Goal: Information Seeking & Learning: Learn about a topic

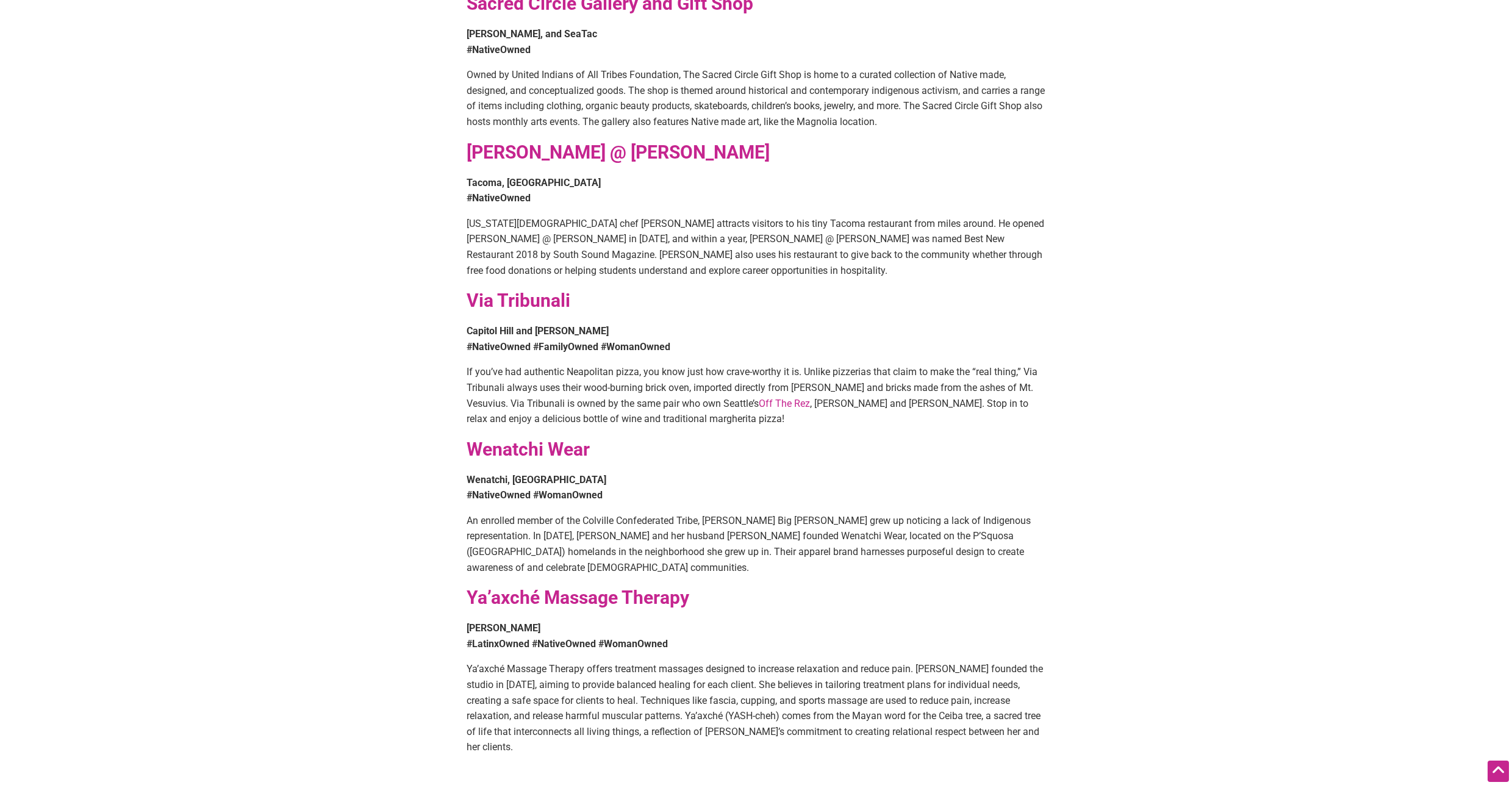
scroll to position [1464, 0]
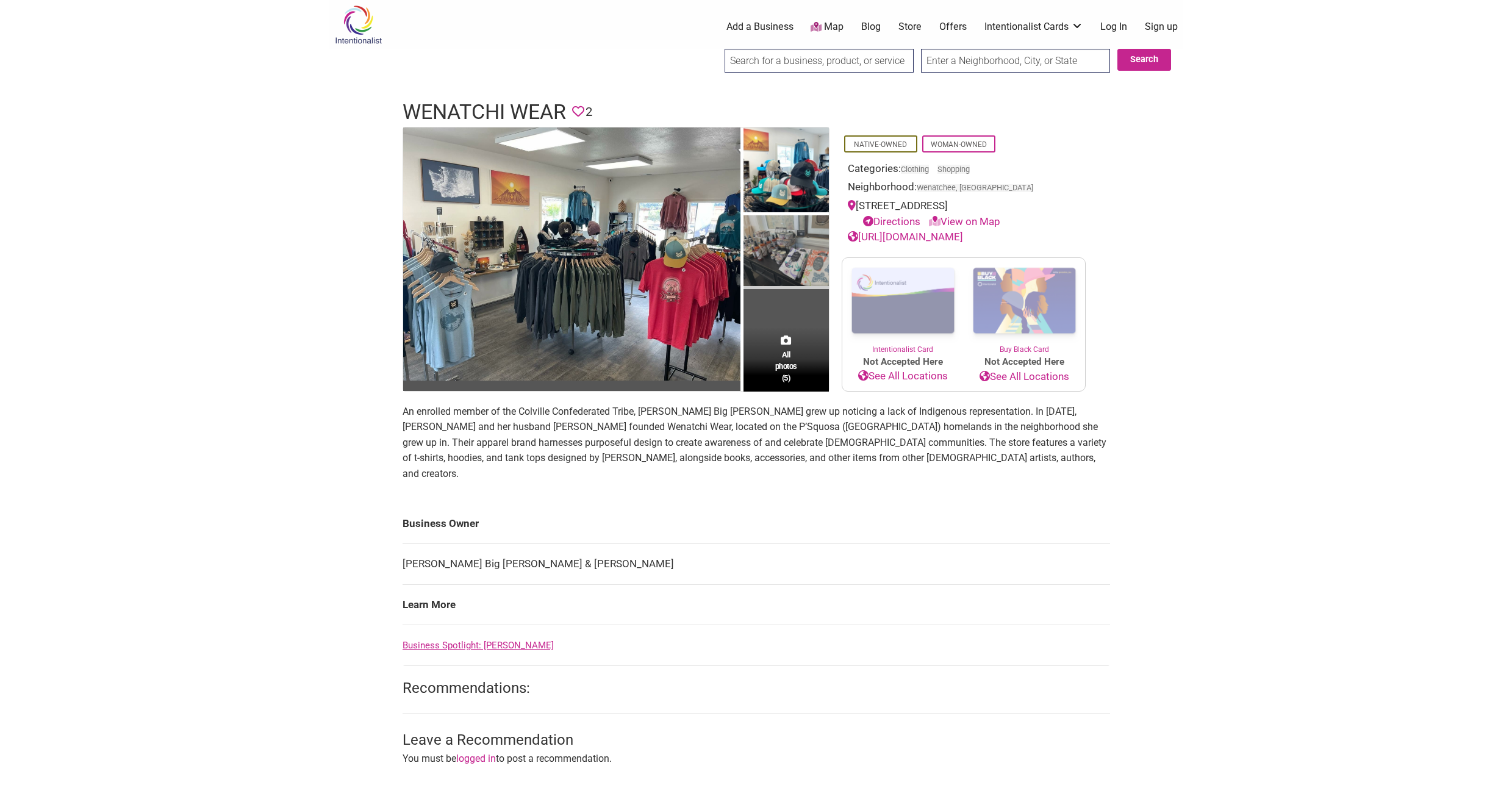
click at [789, 239] on img at bounding box center [786, 252] width 85 height 74
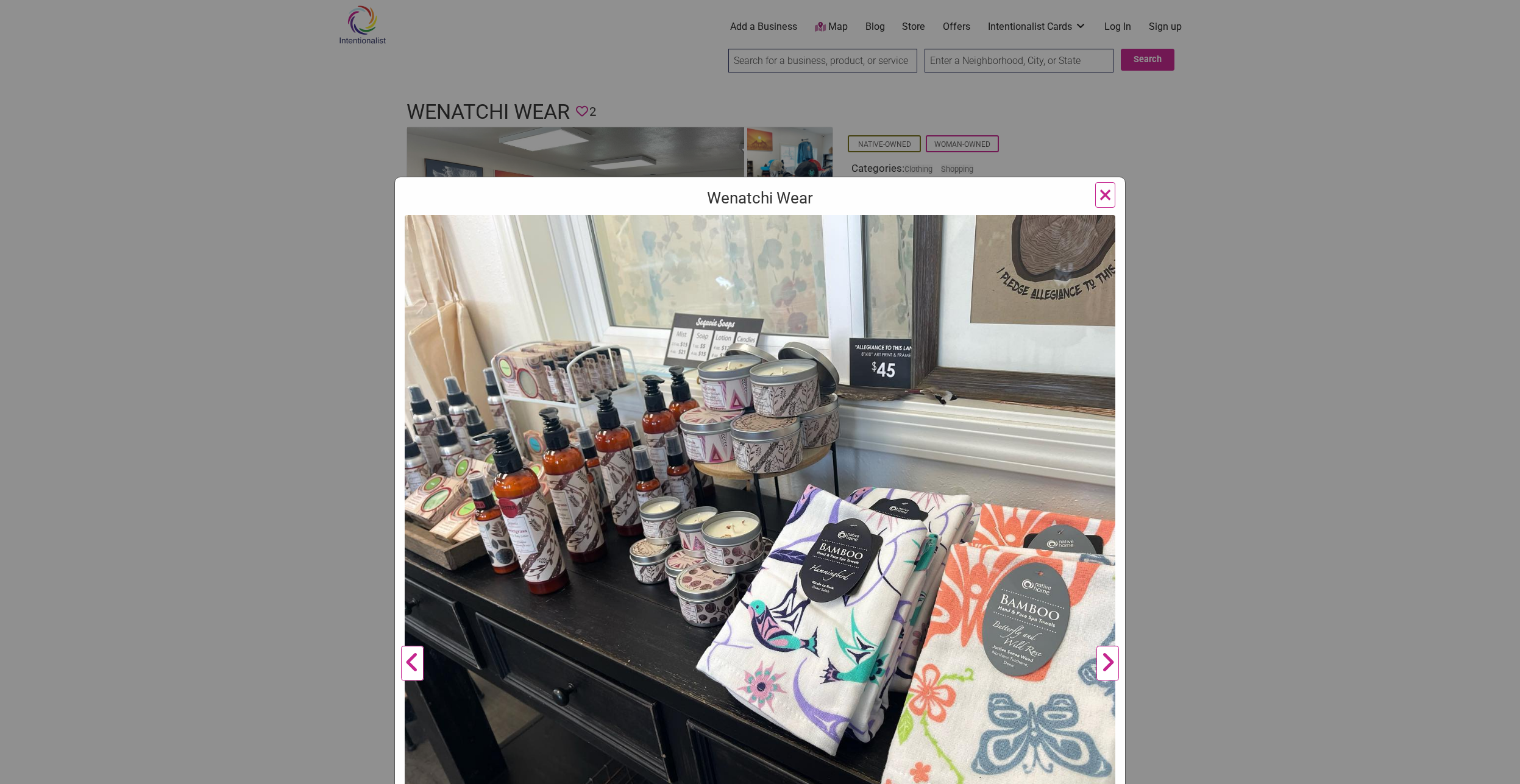
click at [1110, 667] on button "Next" at bounding box center [1108, 664] width 34 height 898
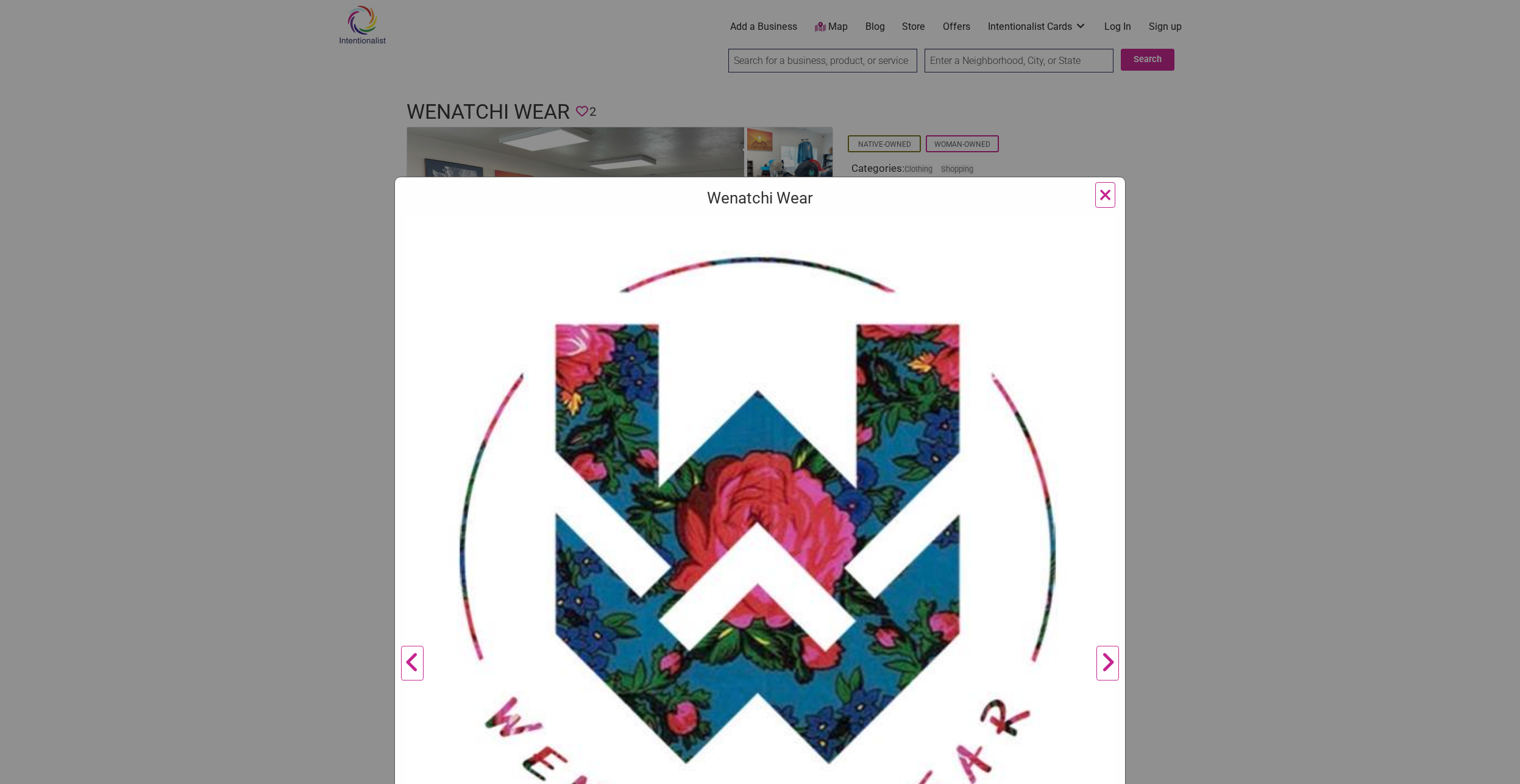
click at [1110, 667] on button "Next" at bounding box center [1108, 664] width 34 height 898
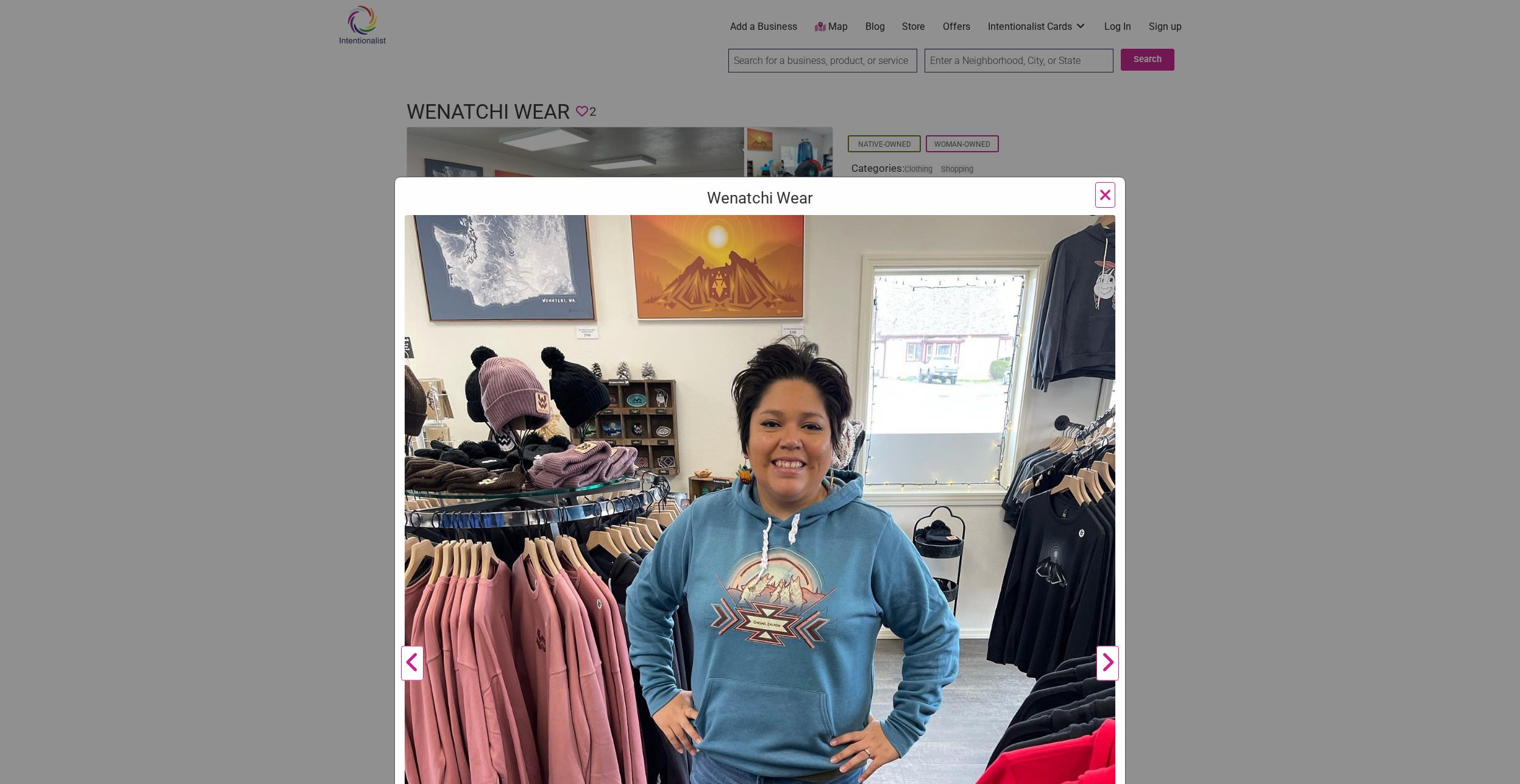
click at [1110, 667] on button "Next" at bounding box center [1108, 664] width 34 height 898
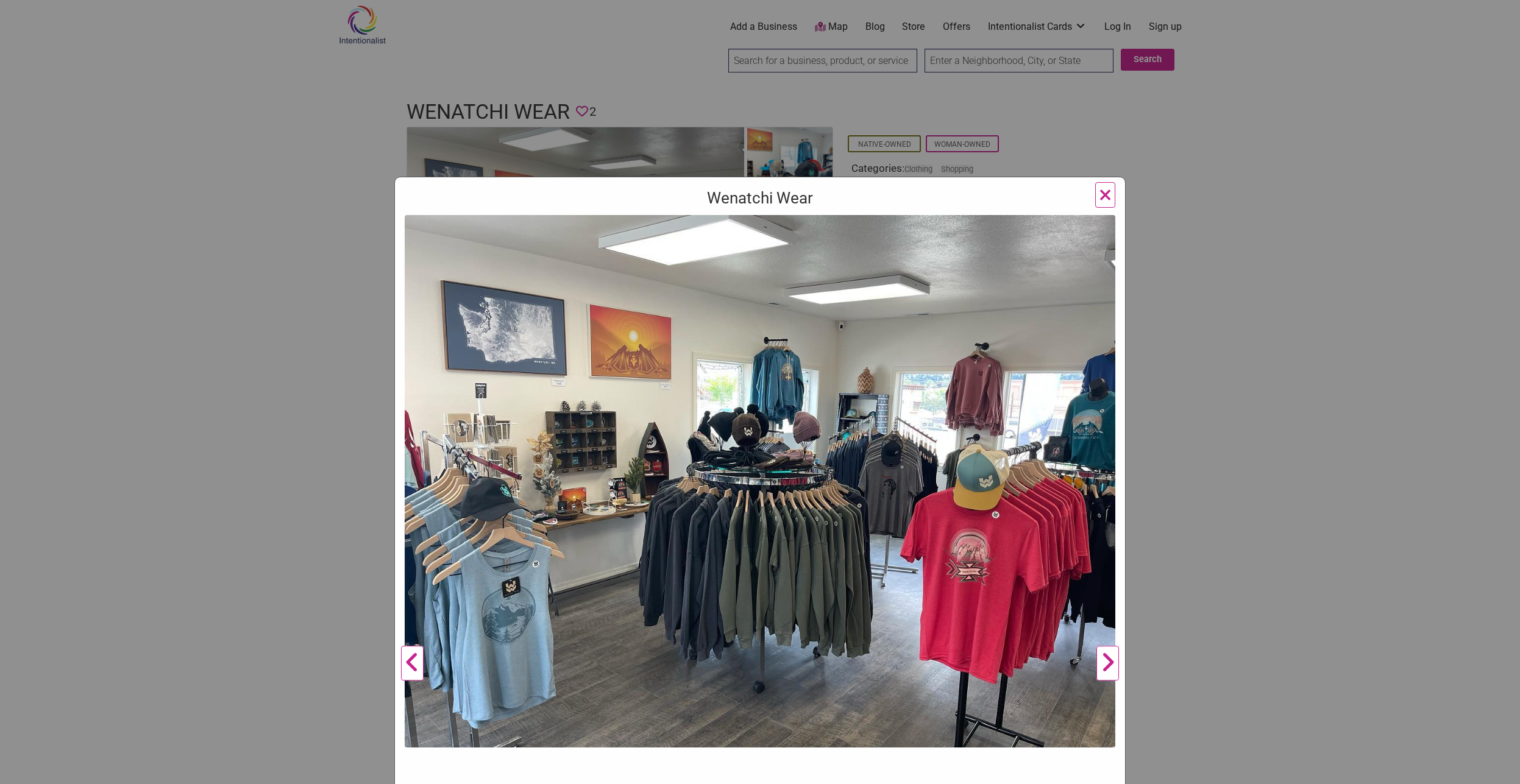
click at [1110, 667] on button "Next" at bounding box center [1108, 664] width 34 height 898
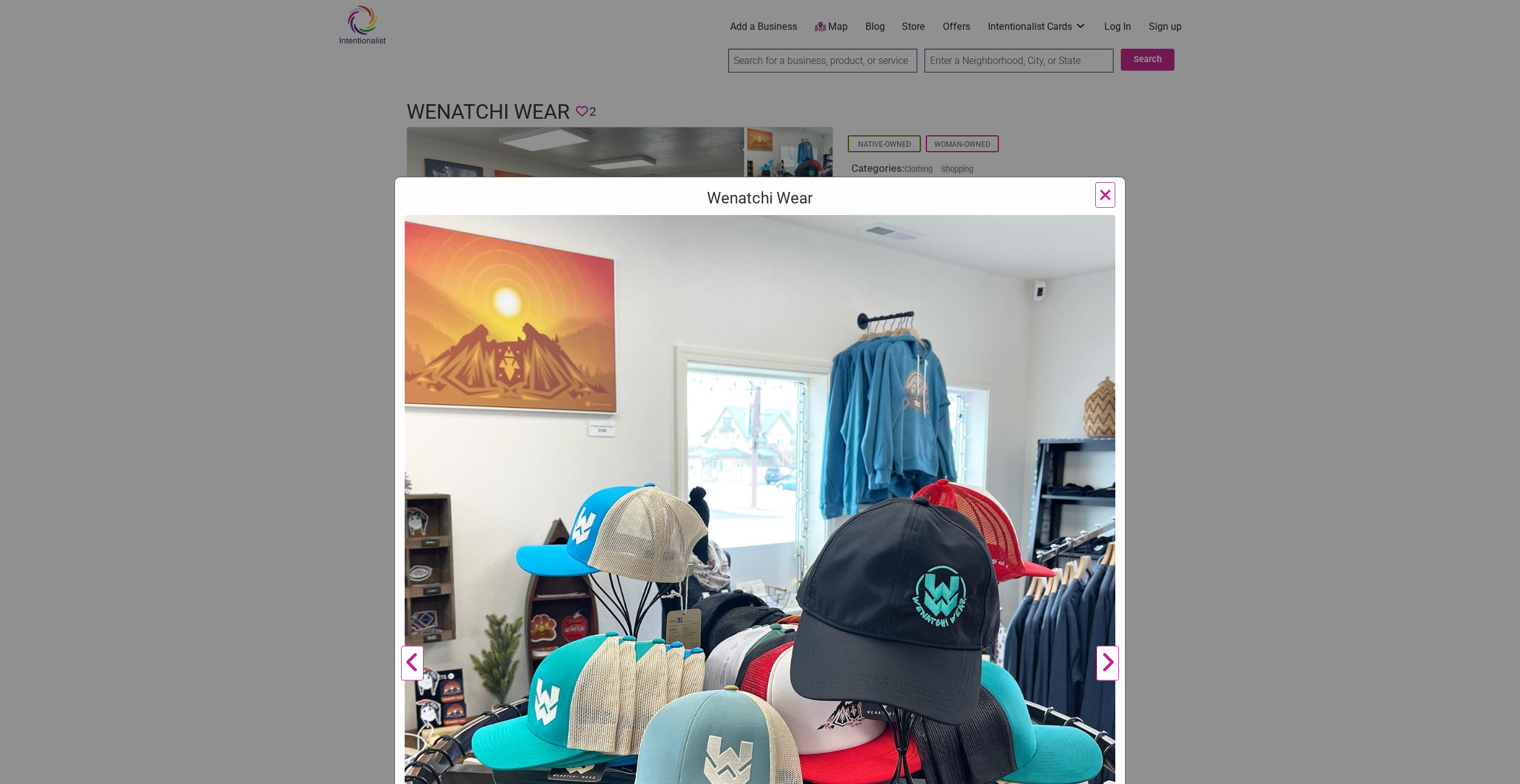
click at [1110, 667] on button "Next" at bounding box center [1108, 664] width 34 height 898
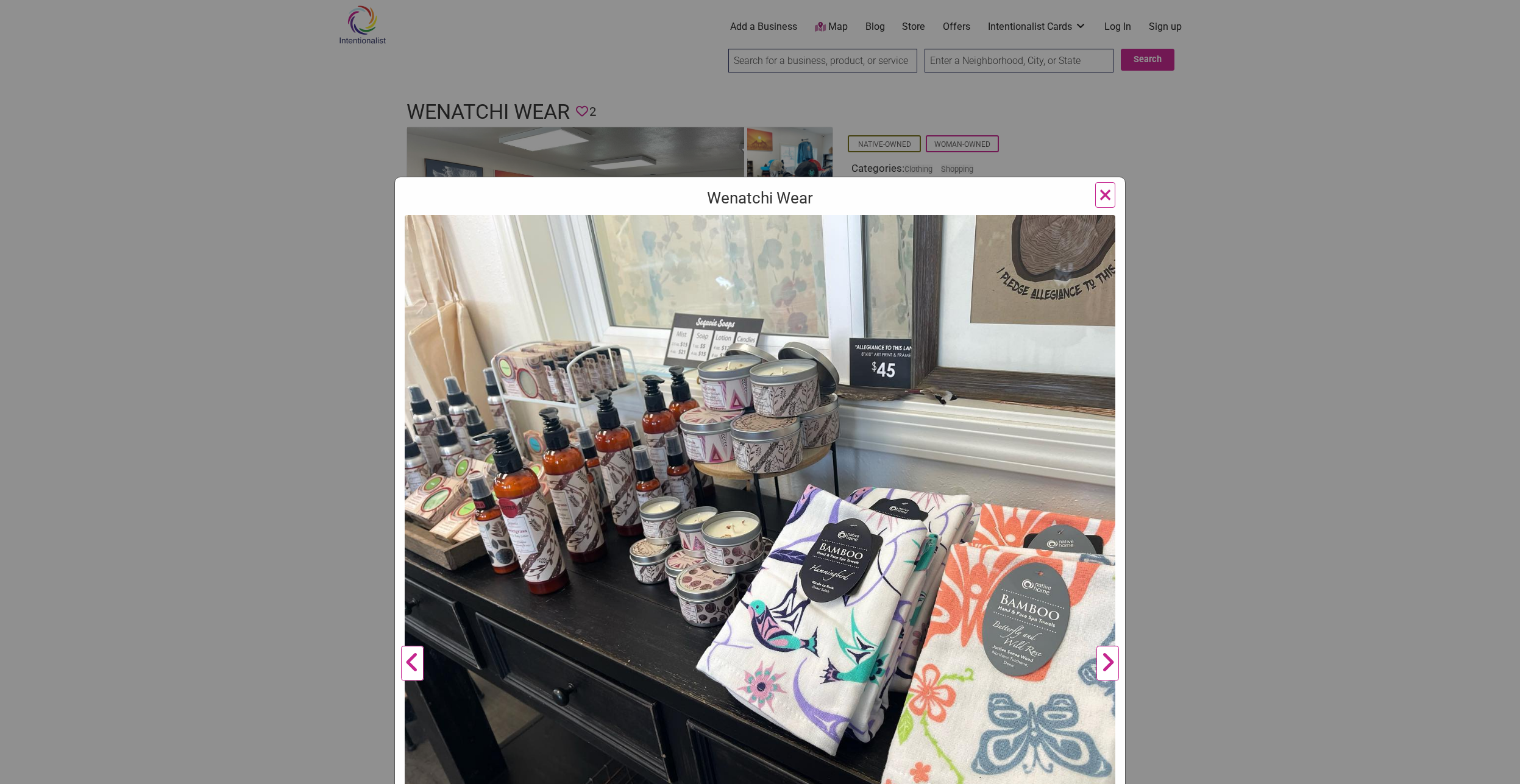
click at [1110, 667] on button "Next" at bounding box center [1108, 664] width 34 height 898
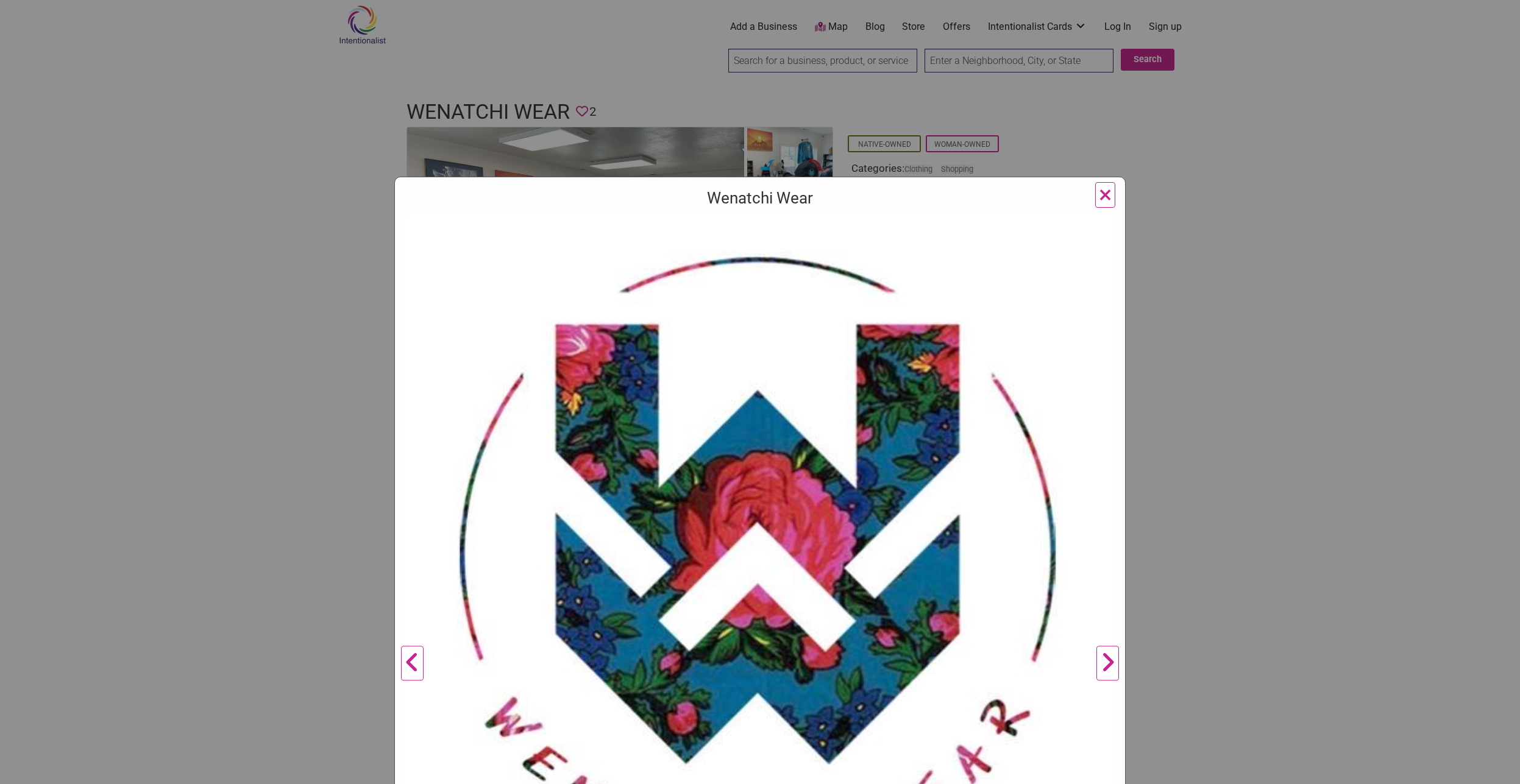
click at [1095, 188] on button "×" at bounding box center [1105, 195] width 20 height 26
